Goal: Information Seeking & Learning: Learn about a topic

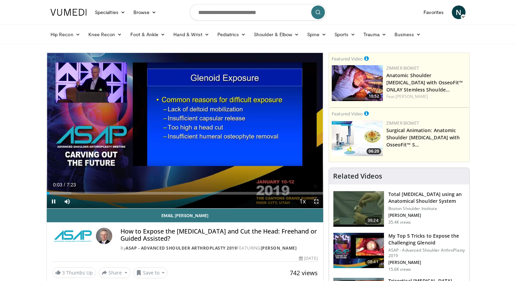
click at [316, 201] on span "Video Player" at bounding box center [317, 202] width 14 height 14
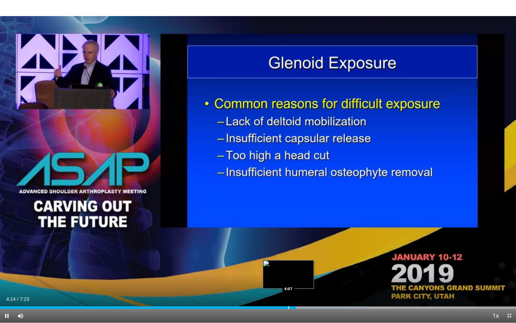
click at [288, 281] on div "Progress Bar" at bounding box center [288, 307] width 1 height 3
click at [284, 281] on div "Progress Bar" at bounding box center [284, 307] width 1 height 3
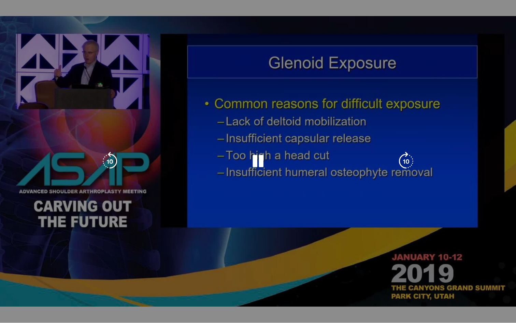
click at [280, 281] on div "4:05" at bounding box center [142, 320] width 285 height 3
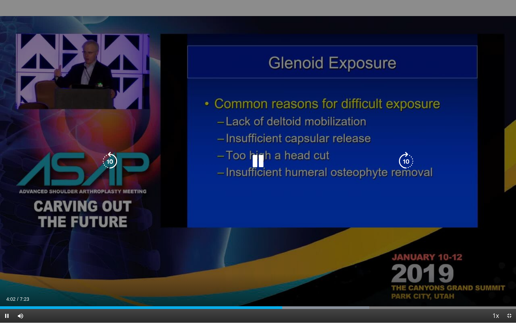
click at [260, 271] on div "10 seconds Tap to unmute" at bounding box center [258, 161] width 516 height 322
click at [256, 160] on icon "Video Player" at bounding box center [257, 161] width 19 height 19
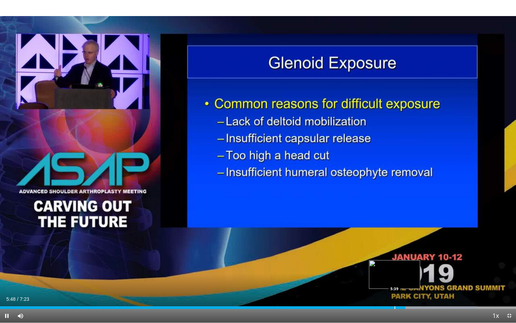
click at [395, 281] on div "Progress Bar" at bounding box center [395, 307] width 1 height 3
click at [393, 281] on div "Progress Bar" at bounding box center [393, 307] width 1 height 3
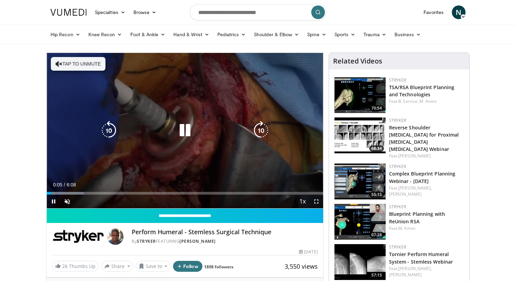
click at [71, 61] on button "Tap to unmute" at bounding box center [78, 64] width 55 height 14
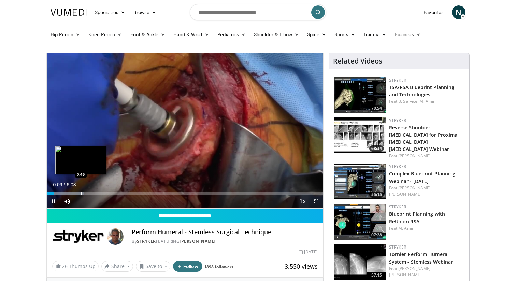
click at [81, 193] on div "10 seconds Tap to unmute" at bounding box center [185, 130] width 276 height 155
click at [95, 192] on div "Progress Bar" at bounding box center [95, 193] width 1 height 3
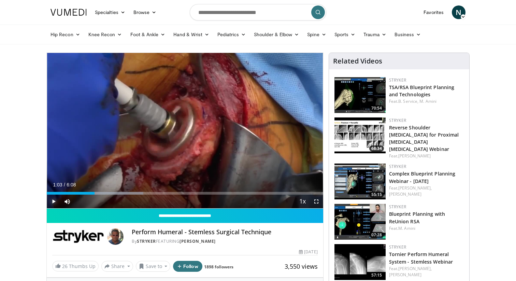
click at [54, 201] on span "Video Player" at bounding box center [54, 202] width 14 height 14
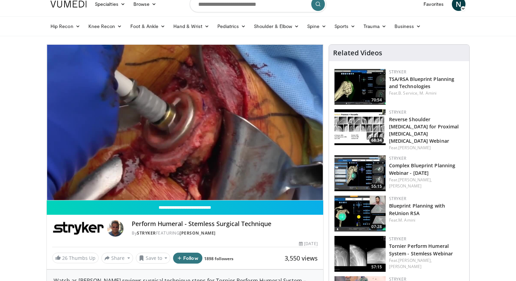
scroll to position [2, 0]
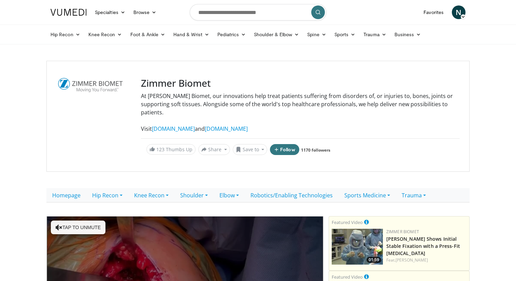
click at [66, 220] on button "Tap to unmute" at bounding box center [78, 227] width 55 height 14
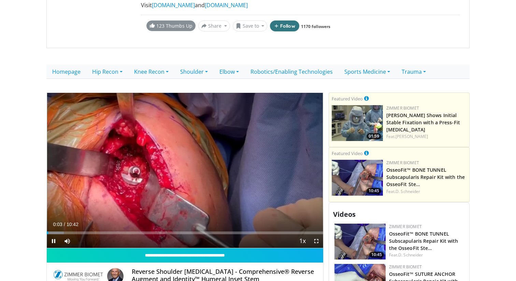
scroll to position [134, 0]
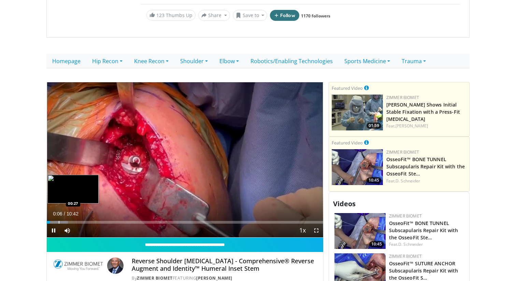
click at [58, 221] on div "Progress Bar" at bounding box center [57, 222] width 21 height 3
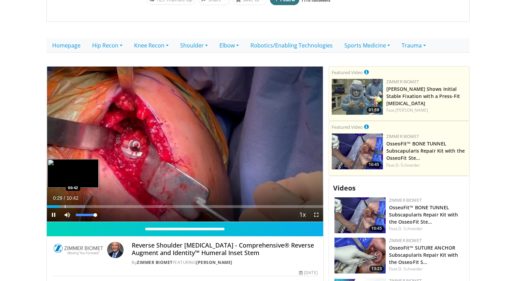
scroll to position [152, 0]
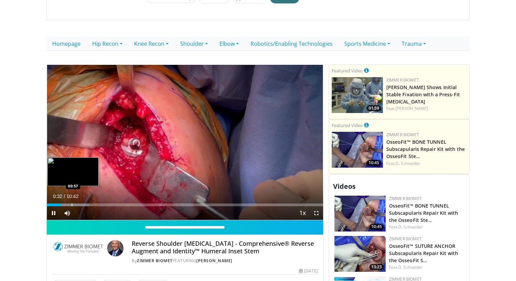
click at [72, 200] on div "Loaded : 15.43% 00:32 00:57" at bounding box center [185, 203] width 276 height 6
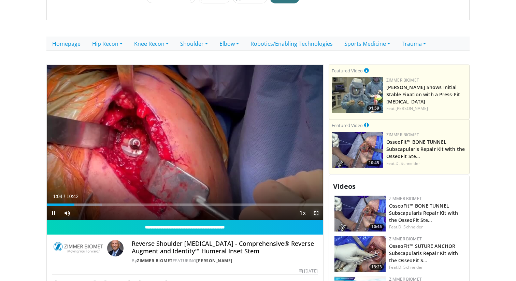
click at [318, 206] on span "Video Player" at bounding box center [317, 213] width 14 height 14
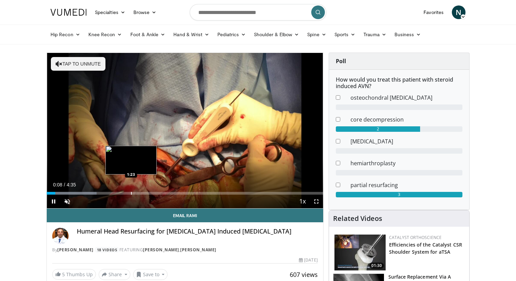
click at [131, 191] on div "Loaded : 18.01% 0:08 1:23" at bounding box center [185, 191] width 276 height 6
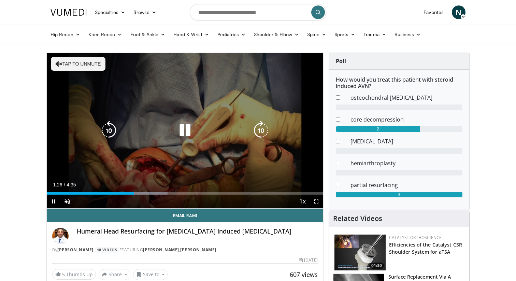
click at [76, 61] on button "Tap to unmute" at bounding box center [78, 64] width 55 height 14
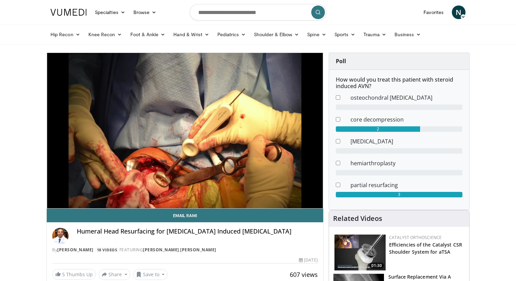
click at [326, 179] on div "Poll How would you treat this patient with steroid induced AVN? osteochondral […" at bounding box center [399, 131] width 151 height 157
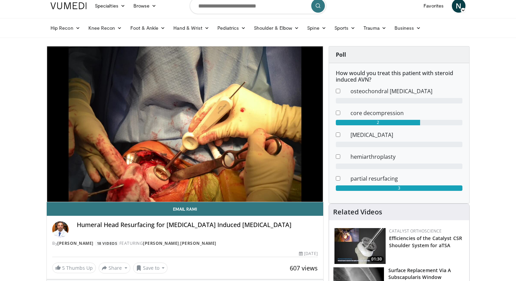
click at [326, 179] on div "Poll How would you treat this patient with steroid induced AVN? osteochondral […" at bounding box center [399, 124] width 151 height 157
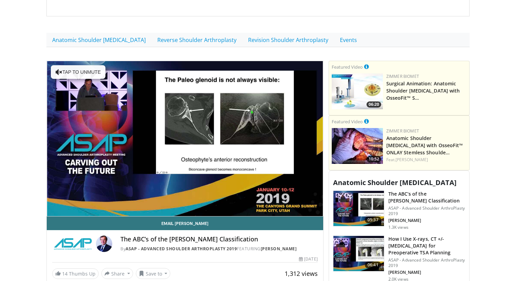
scroll to position [123, 0]
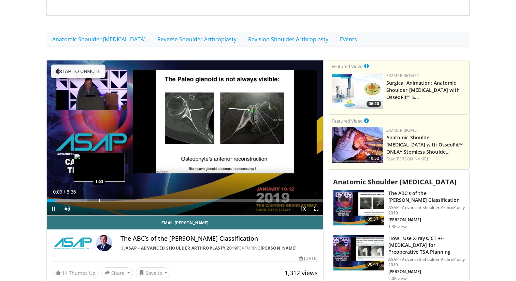
click at [99, 202] on div "Progress Bar" at bounding box center [99, 200] width 1 height 3
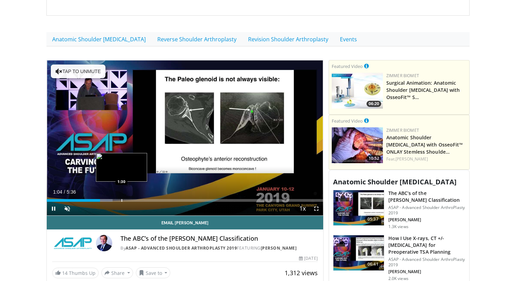
click at [123, 201] on div "Loaded : 23.82% 1:04 1:30" at bounding box center [185, 200] width 276 height 3
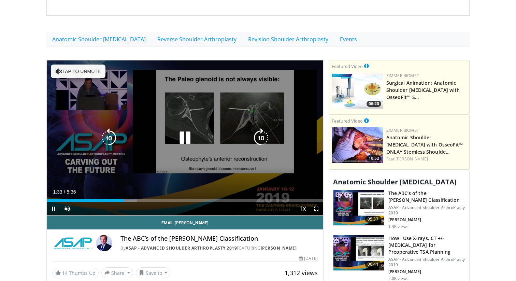
click at [138, 202] on div "Current Time 1:33 / Duration 5:36 Pause Skip Backward Skip Forward Unmute Loade…" at bounding box center [185, 209] width 276 height 14
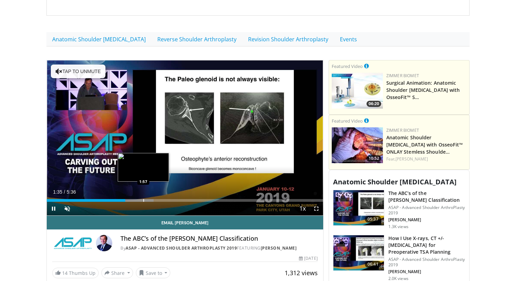
click at [143, 199] on div "Progress Bar" at bounding box center [143, 200] width 1 height 3
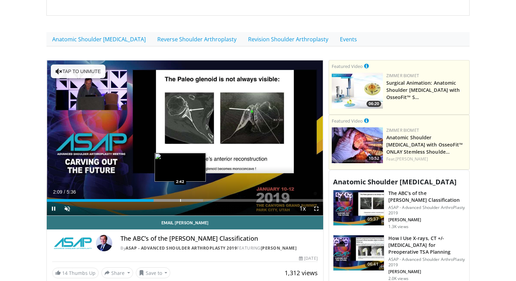
click at [180, 200] on div "Progress Bar" at bounding box center [180, 200] width 1 height 3
click at [195, 200] on div "Progress Bar" at bounding box center [195, 200] width 1 height 3
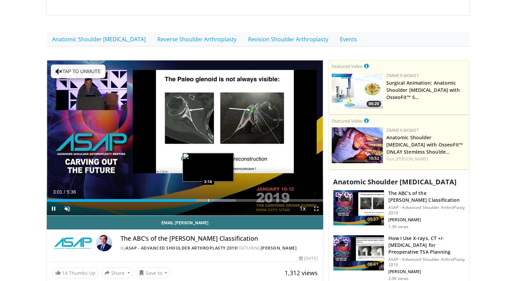
click at [208, 200] on div "Progress Bar" at bounding box center [208, 200] width 1 height 3
click at [214, 200] on div "Progress Bar" at bounding box center [214, 200] width 1 height 3
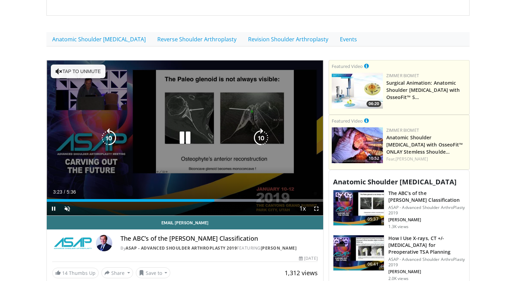
click at [228, 200] on div "Progress Bar" at bounding box center [224, 200] width 71 height 3
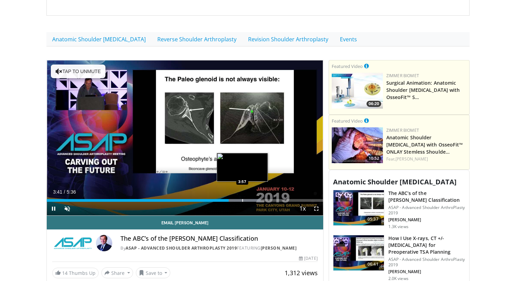
click at [242, 201] on div "Progress Bar" at bounding box center [242, 200] width 1 height 3
click at [250, 201] on div "Progress Bar" at bounding box center [250, 200] width 1 height 3
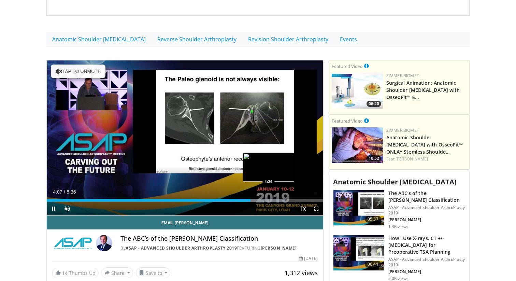
click at [268, 200] on div "Progress Bar" at bounding box center [255, 200] width 59 height 3
click at [282, 199] on div "Progress Bar" at bounding box center [264, 200] width 41 height 3
click at [291, 199] on div "Progress Bar" at bounding box center [280, 200] width 44 height 3
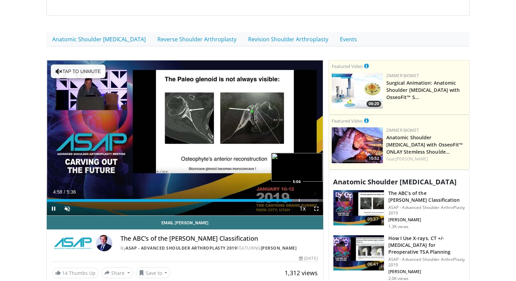
click at [299, 201] on div "Progress Bar" at bounding box center [299, 200] width 1 height 3
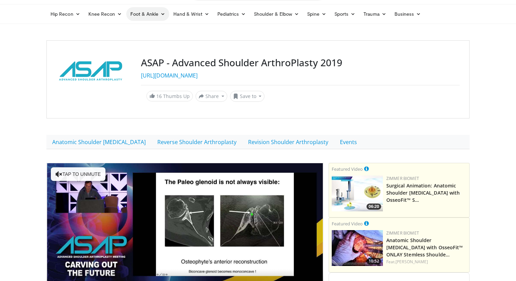
scroll to position [15, 0]
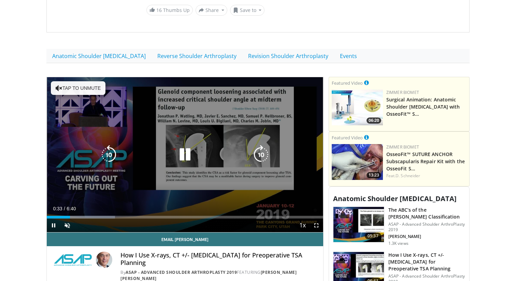
scroll to position [131, 0]
